Goal: Task Accomplishment & Management: Manage account settings

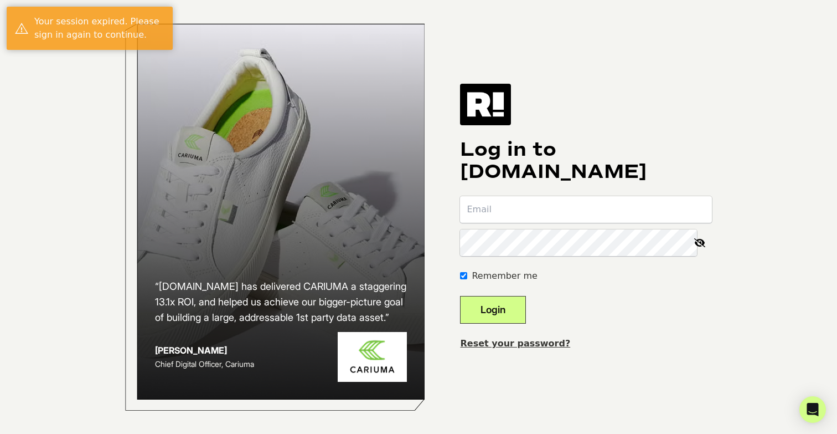
click at [528, 209] on input "email" at bounding box center [586, 209] width 252 height 27
click at [718, 131] on div "“[DOMAIN_NAME] has delivered CARIUMA a staggering 13.1x ROI, and helped us achi…" at bounding box center [418, 217] width 631 height 434
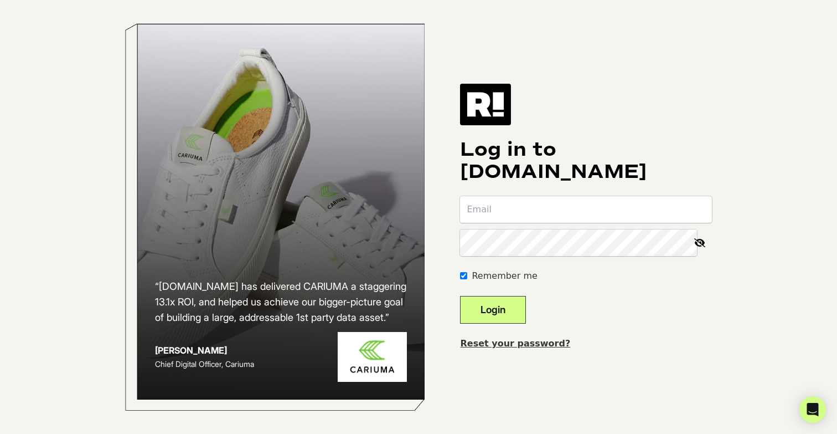
click at [615, 204] on input "email" at bounding box center [586, 209] width 252 height 27
click at [0, 433] on com-1password-button at bounding box center [0, 434] width 0 height 0
type input "[PERSON_NAME][EMAIL_ADDRESS][DOMAIN_NAME]"
